Goal: Task Accomplishment & Management: Manage account settings

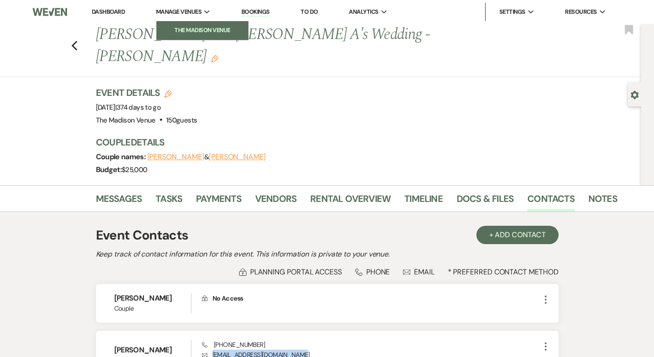
click at [192, 35] on li "The Madison Venue" at bounding box center [202, 30] width 83 height 9
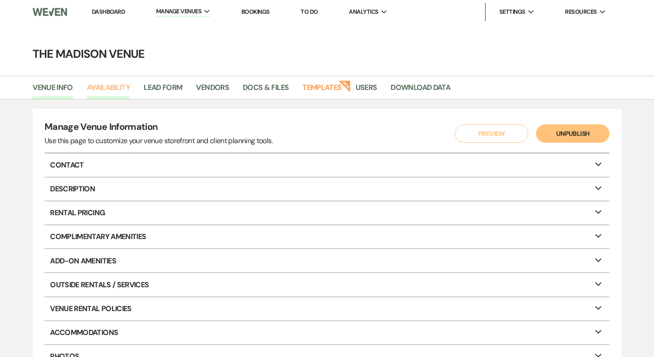
click at [103, 89] on link "Availability" at bounding box center [108, 90] width 43 height 17
select select "3"
select select "2026"
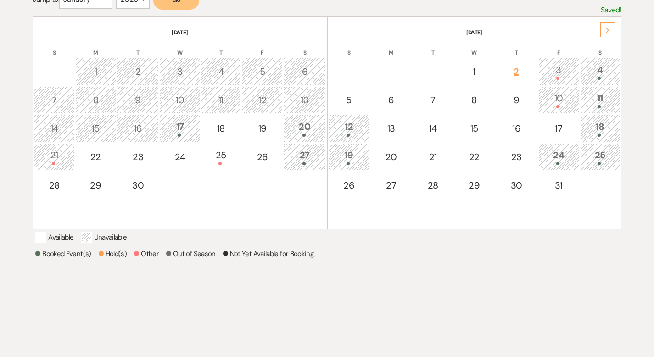
scroll to position [186, 0]
click at [604, 31] on div "Next" at bounding box center [607, 30] width 15 height 15
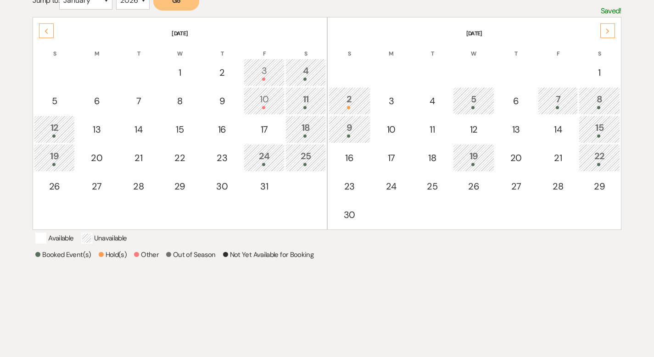
click at [604, 31] on div "Next" at bounding box center [607, 30] width 15 height 15
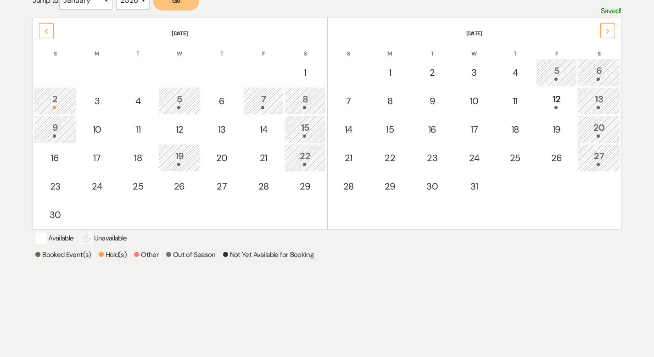
click at [604, 31] on div "Next" at bounding box center [607, 30] width 15 height 15
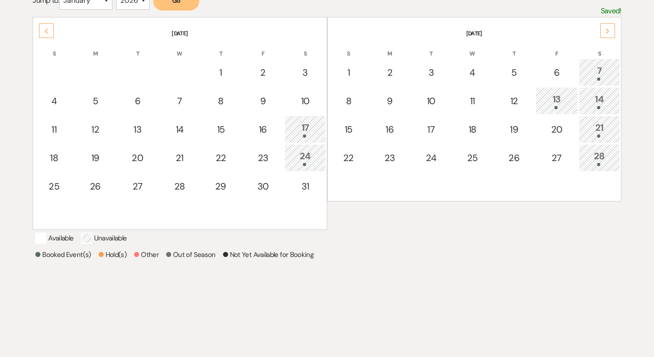
click at [604, 31] on div "Next" at bounding box center [607, 30] width 15 height 15
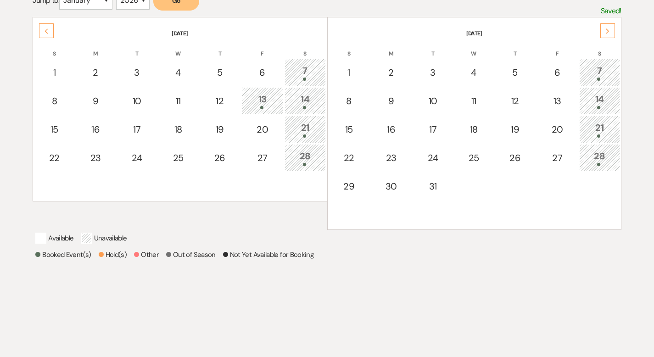
click at [604, 31] on div "Next" at bounding box center [607, 30] width 15 height 15
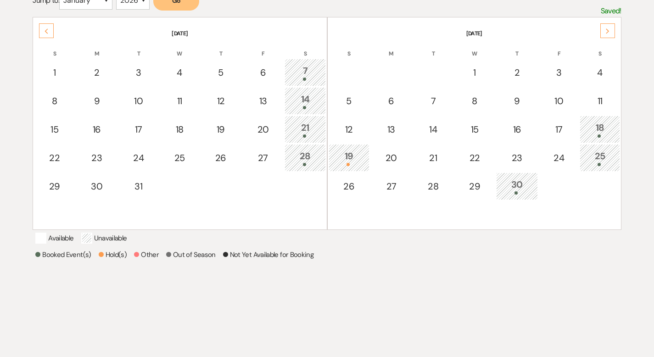
click at [604, 31] on div "Next" at bounding box center [607, 30] width 15 height 15
click at [604, 30] on div "Next" at bounding box center [607, 30] width 15 height 15
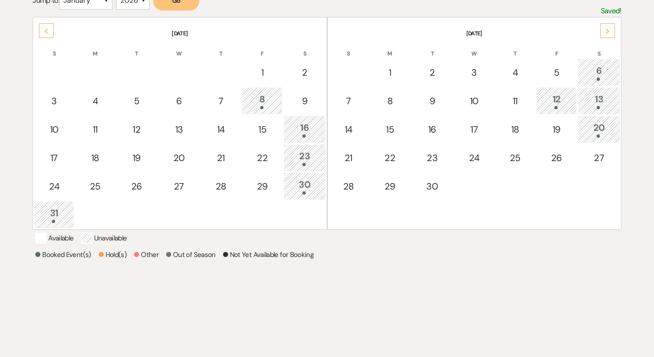
click at [603, 30] on div "Next" at bounding box center [607, 30] width 15 height 15
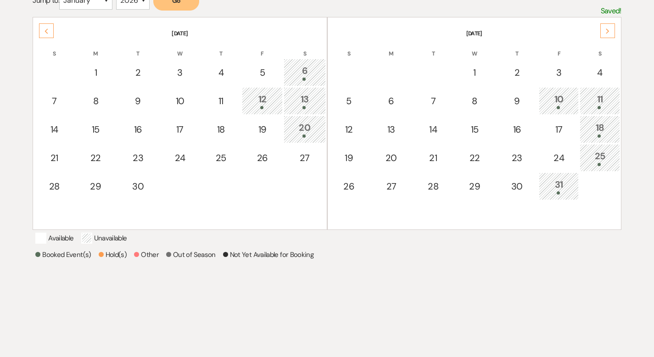
click at [603, 30] on div "Next" at bounding box center [607, 30] width 15 height 15
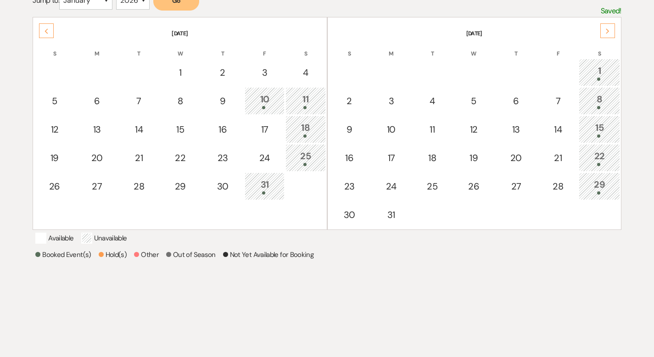
click at [601, 29] on div "Next" at bounding box center [607, 30] width 15 height 15
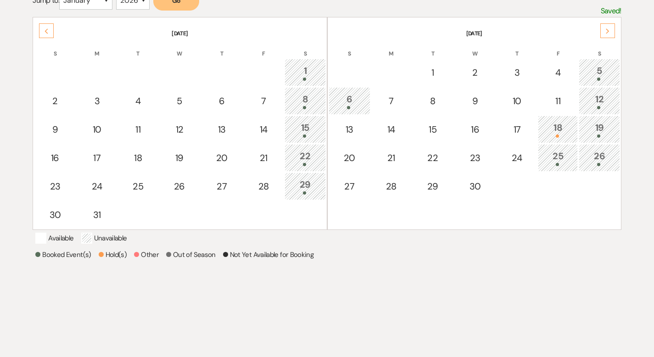
click at [601, 29] on div "Next" at bounding box center [607, 30] width 15 height 15
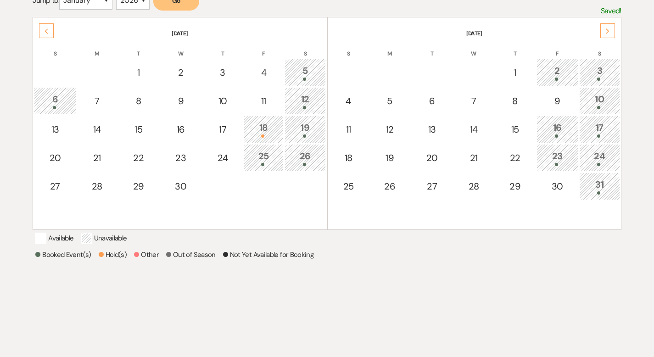
click at [40, 29] on div "Previous" at bounding box center [46, 30] width 15 height 15
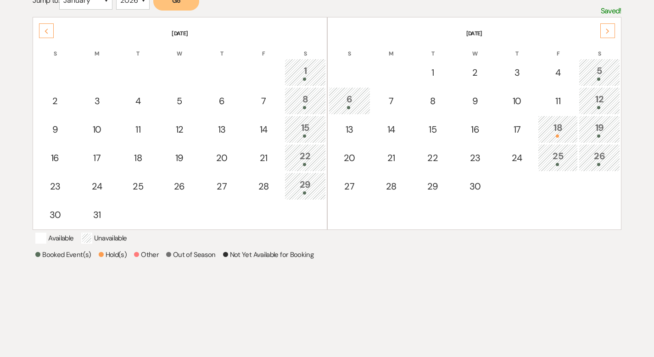
click at [40, 29] on div "Previous" at bounding box center [46, 30] width 15 height 15
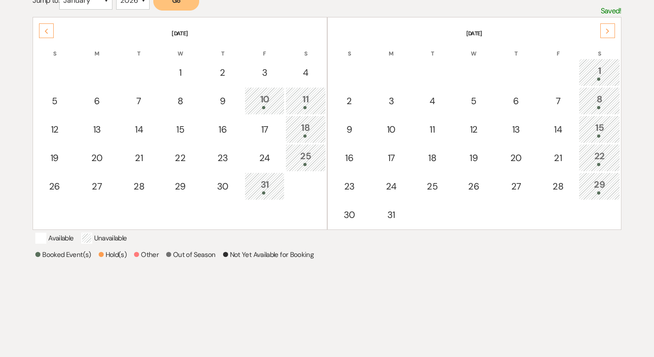
click at [40, 29] on div "Previous" at bounding box center [46, 30] width 15 height 15
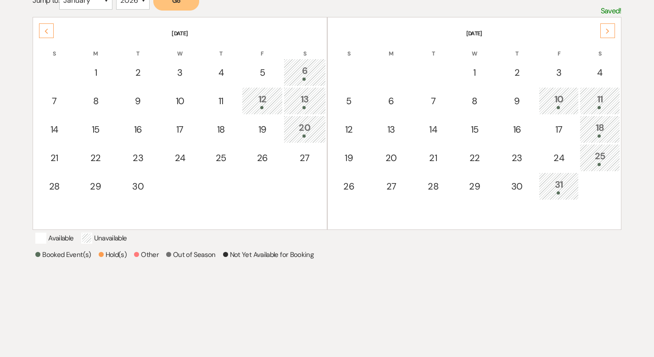
click at [605, 27] on div "Next" at bounding box center [607, 30] width 15 height 15
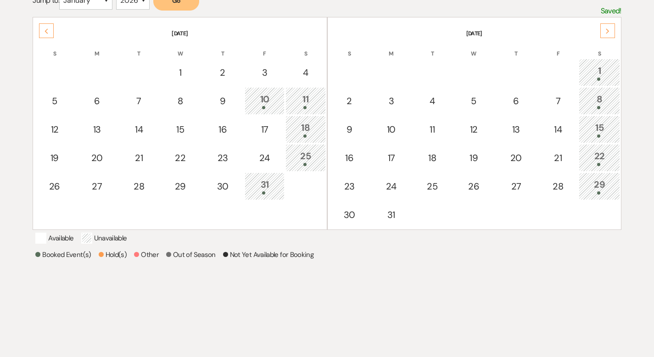
click at [605, 32] on icon "Next" at bounding box center [607, 31] width 5 height 6
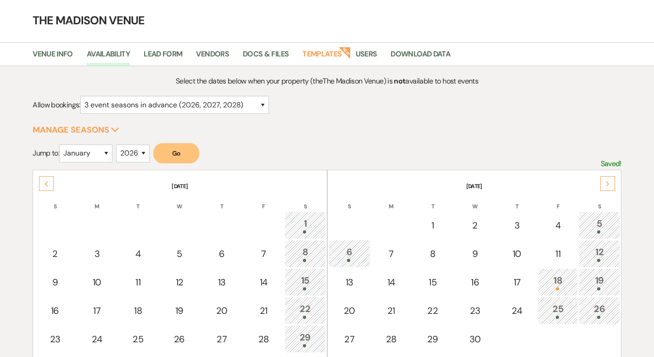
scroll to position [0, 0]
